Goal: Task Accomplishment & Management: Use online tool/utility

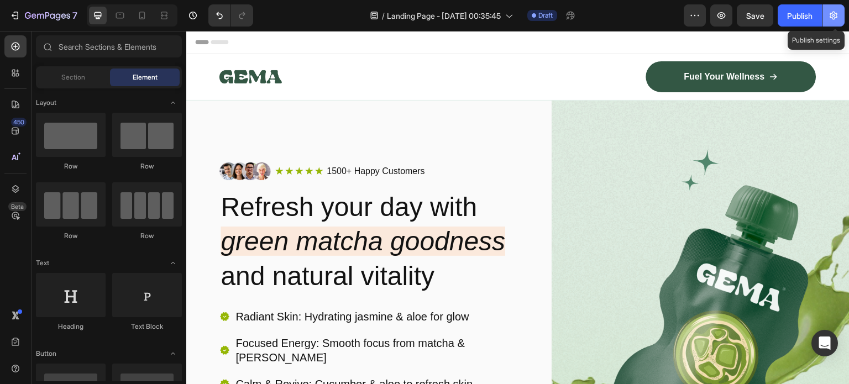
click at [833, 15] on icon "button" at bounding box center [834, 15] width 3 height 3
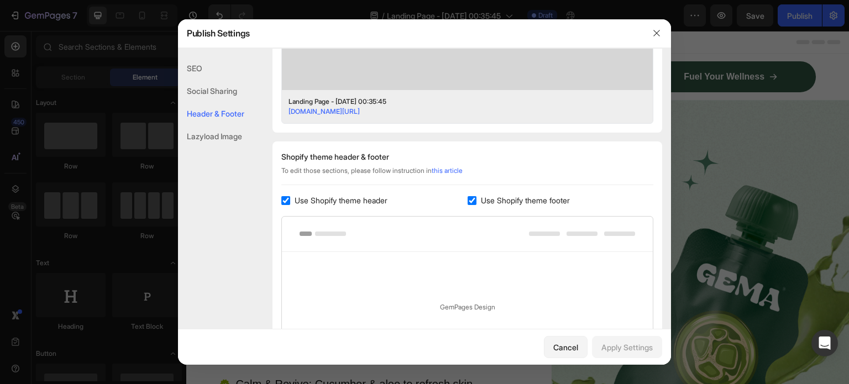
scroll to position [374, 0]
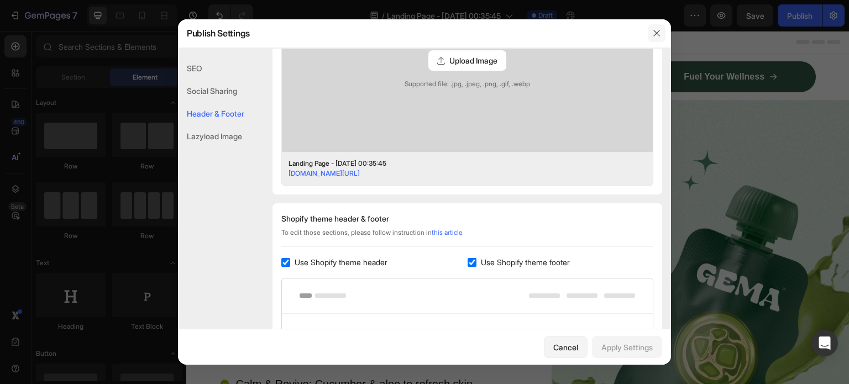
click at [653, 30] on icon "button" at bounding box center [656, 33] width 9 height 9
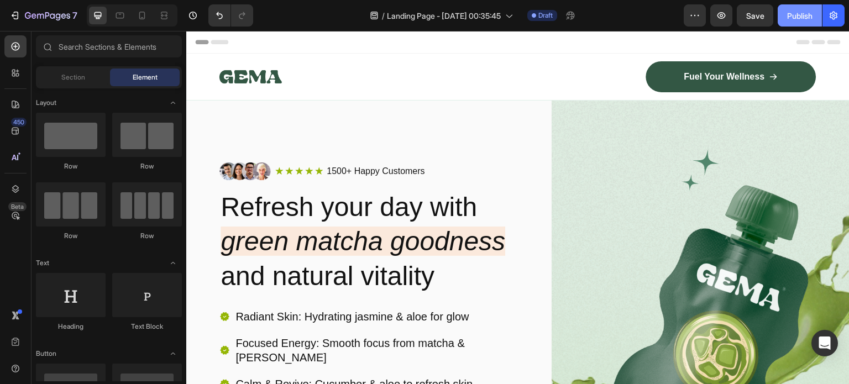
click at [806, 12] on div "Publish" at bounding box center [799, 16] width 25 height 12
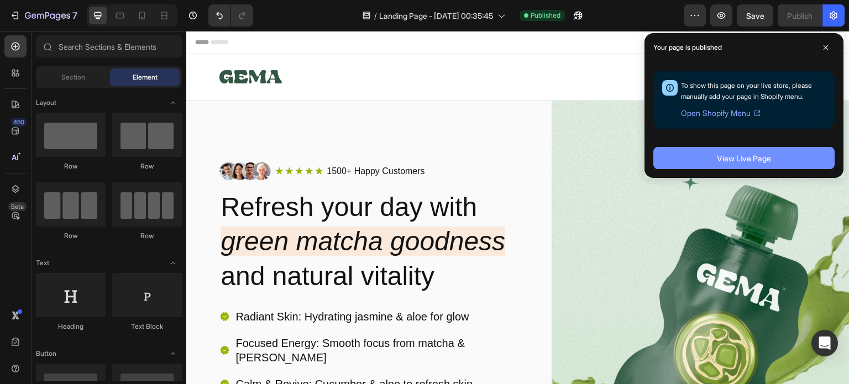
click at [723, 159] on div "View Live Page" at bounding box center [744, 159] width 54 height 12
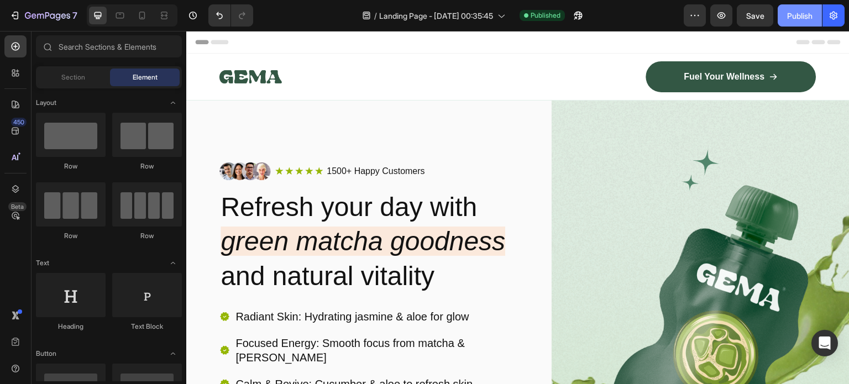
click at [793, 17] on div "Publish" at bounding box center [799, 16] width 25 height 12
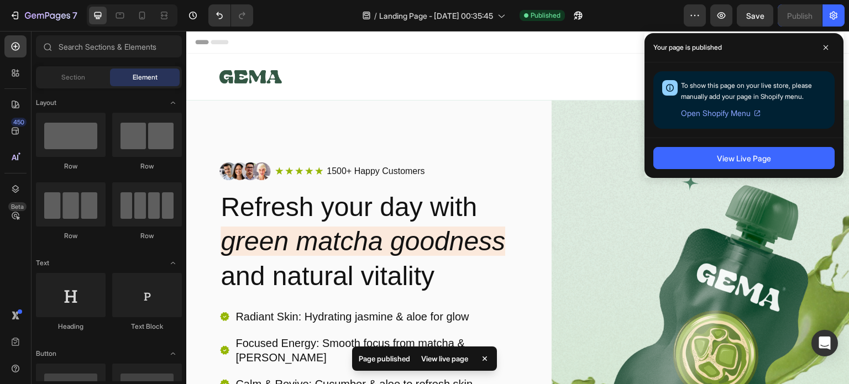
click at [722, 113] on span "Open Shopify Menu" at bounding box center [716, 113] width 70 height 13
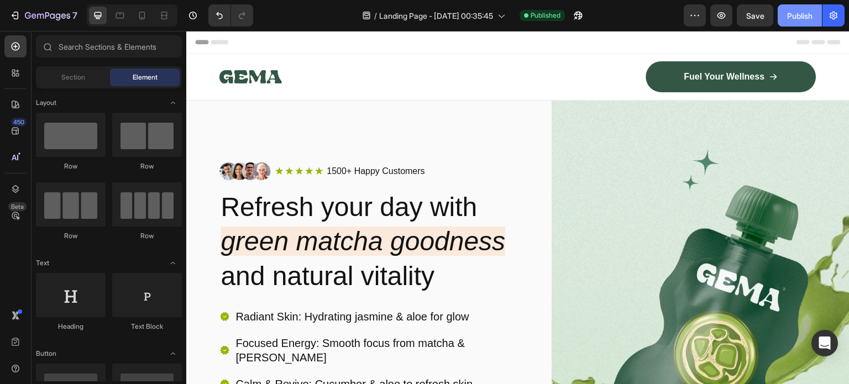
click at [804, 17] on div "Publish" at bounding box center [799, 16] width 25 height 12
click at [789, 14] on div "Publish" at bounding box center [799, 16] width 25 height 12
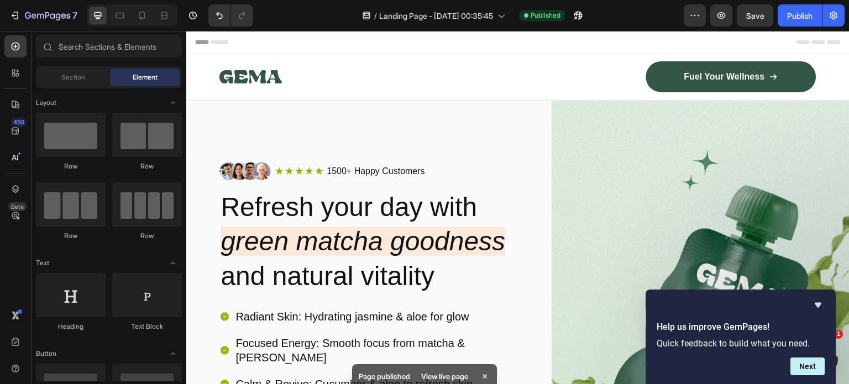
scroll to position [0, 0]
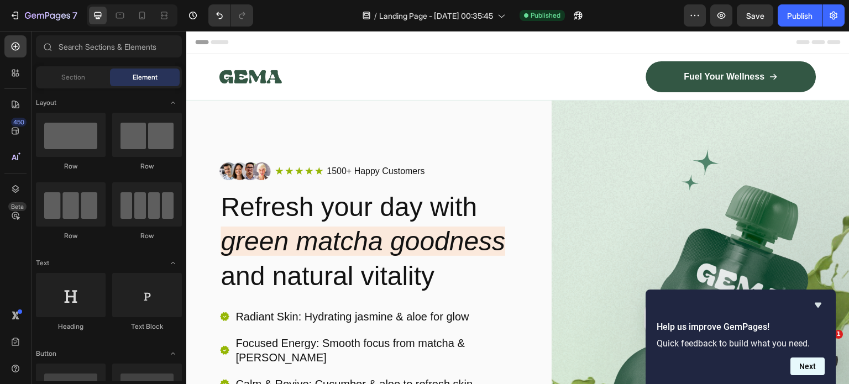
click at [812, 365] on button "Next" at bounding box center [808, 367] width 34 height 18
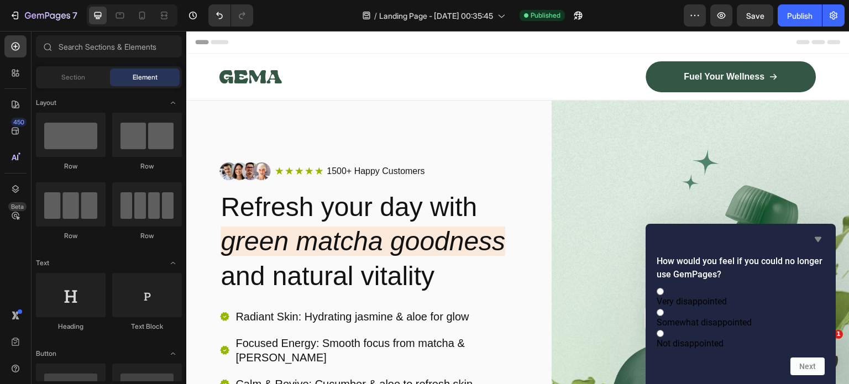
click at [819, 233] on icon "Hide survey" at bounding box center [818, 239] width 13 height 13
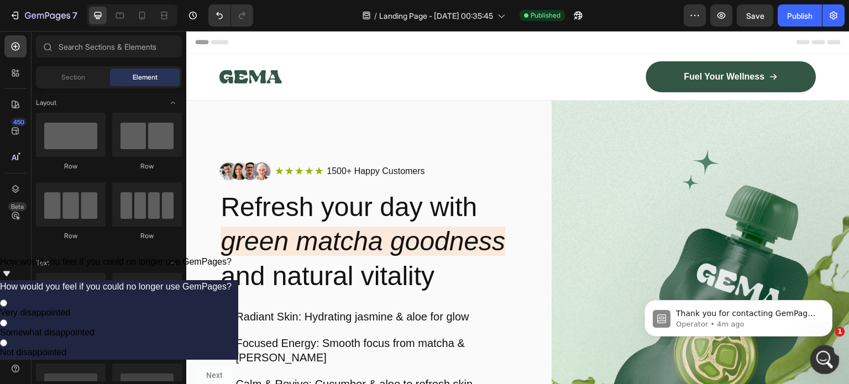
click at [819, 350] on icon "Open Intercom Messenger" at bounding box center [823, 358] width 18 height 18
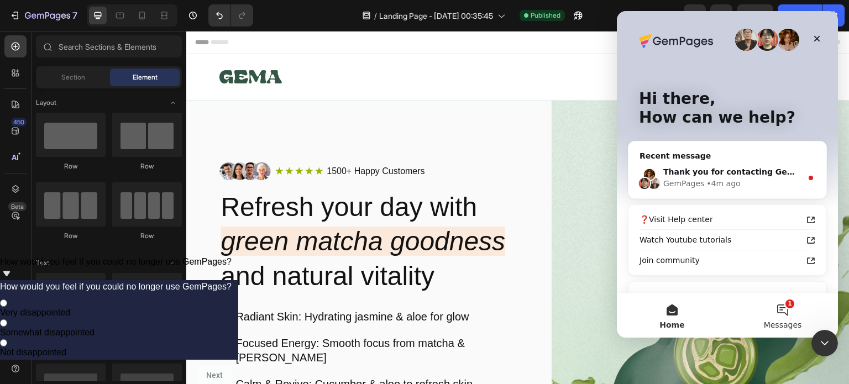
click at [777, 319] on button "1 Messages" at bounding box center [783, 316] width 111 height 44
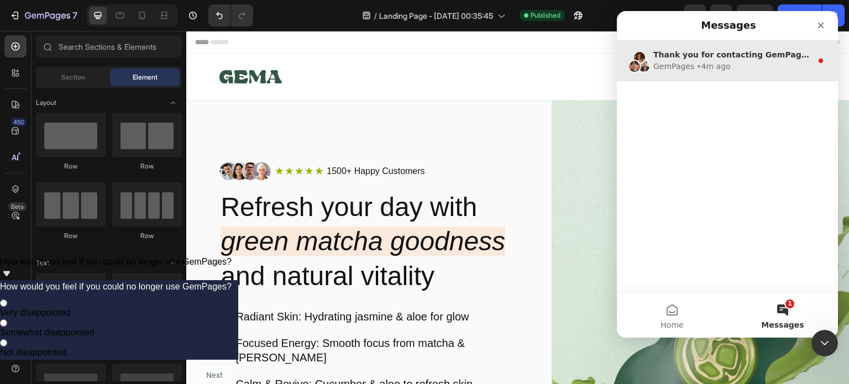
click at [743, 72] on div "Thank you for contacting GemPages Support! 👋 Our support team will assist you s…" at bounding box center [727, 60] width 221 height 41
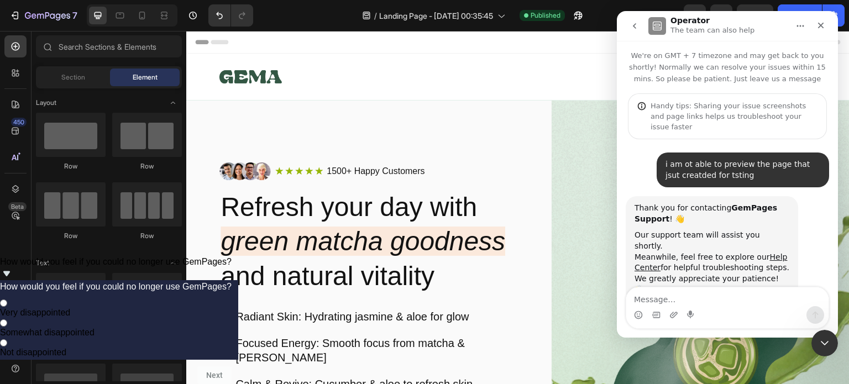
scroll to position [4, 0]
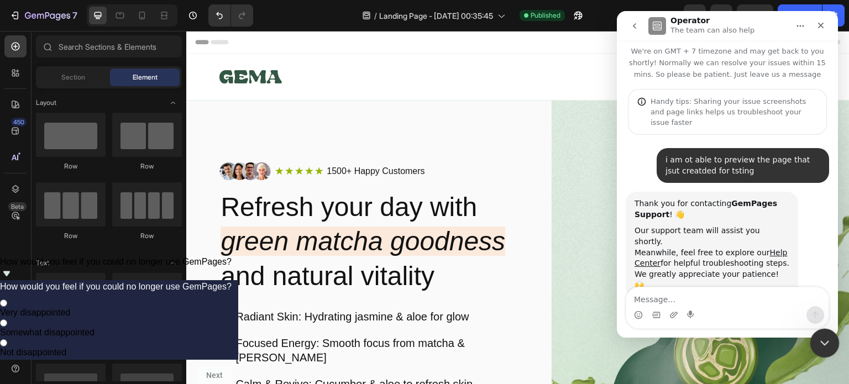
click at [821, 348] on icon "Close Intercom Messenger" at bounding box center [823, 341] width 13 height 13
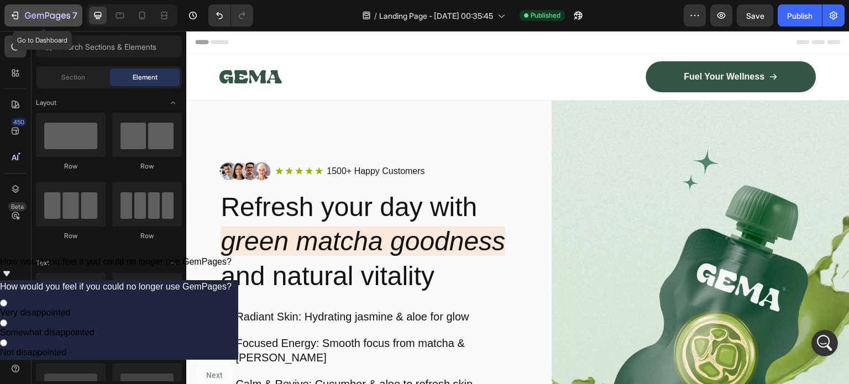
click at [17, 15] on icon "button" at bounding box center [14, 15] width 11 height 11
